Goal: Understand process/instructions: Learn how to perform a task or action

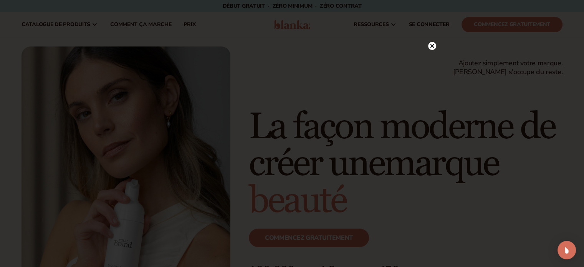
click at [431, 45] on circle at bounding box center [432, 46] width 8 height 8
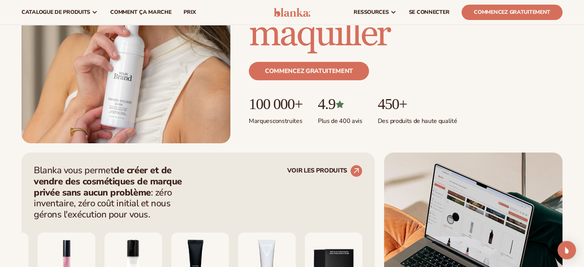
scroll to position [153, 0]
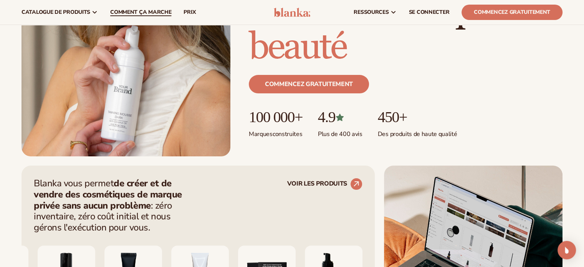
click at [132, 11] on font "Comment ça marche" at bounding box center [140, 11] width 61 height 7
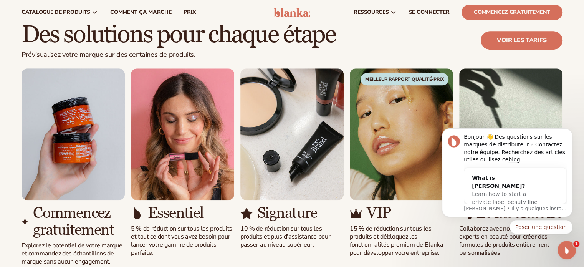
scroll to position [345, 0]
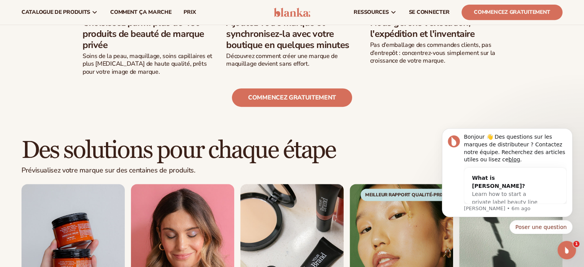
click at [523, 109] on body "Bonjour 👋 Des questions sur les marques de distributeur ? Contactez notre équip…" at bounding box center [506, 174] width 147 height 137
click html "Bonjour 👋 Des questions sur les marques de distributeur ? Contactez notre équip…"
click at [568, 131] on icon "Notification de rejet" at bounding box center [570, 131] width 4 height 4
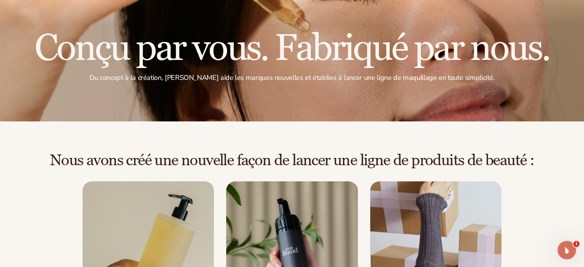
scroll to position [0, 0]
